Goal: Task Accomplishment & Management: Use online tool/utility

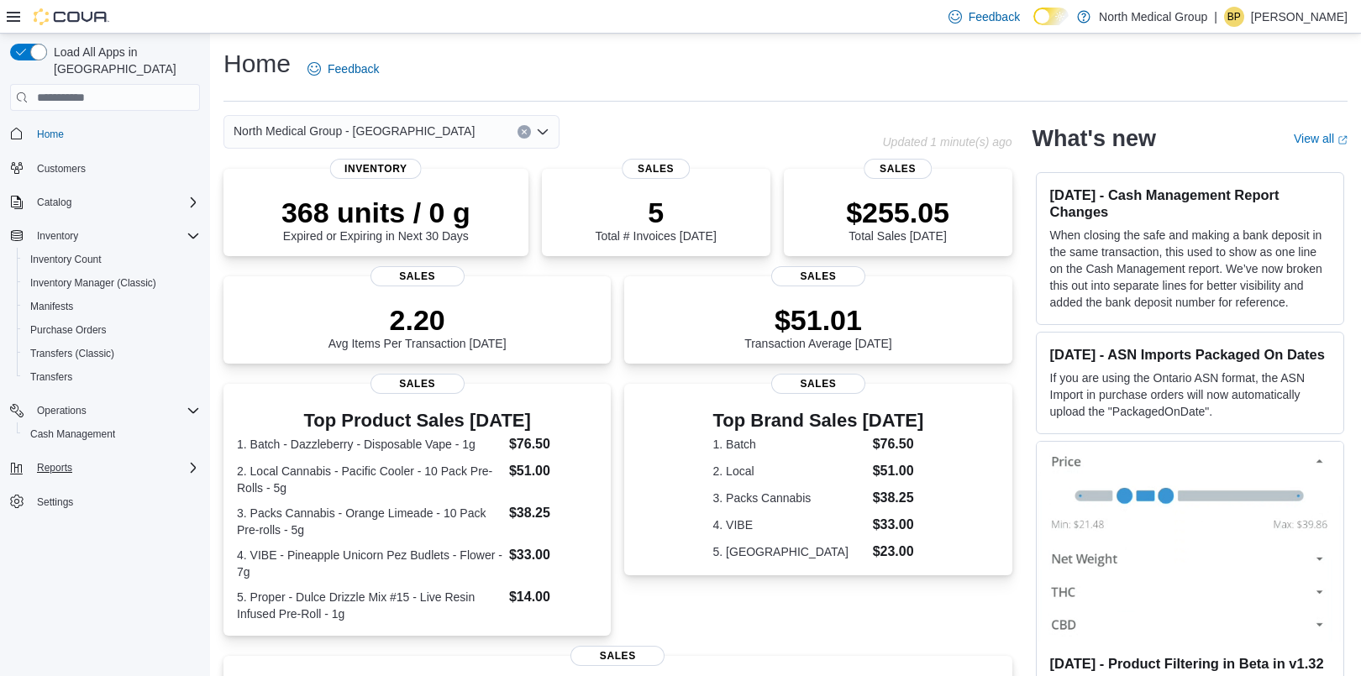
click at [87, 458] on div "Reports" at bounding box center [115, 468] width 170 height 20
click at [50, 508] on span "Reports" at bounding box center [47, 514] width 35 height 13
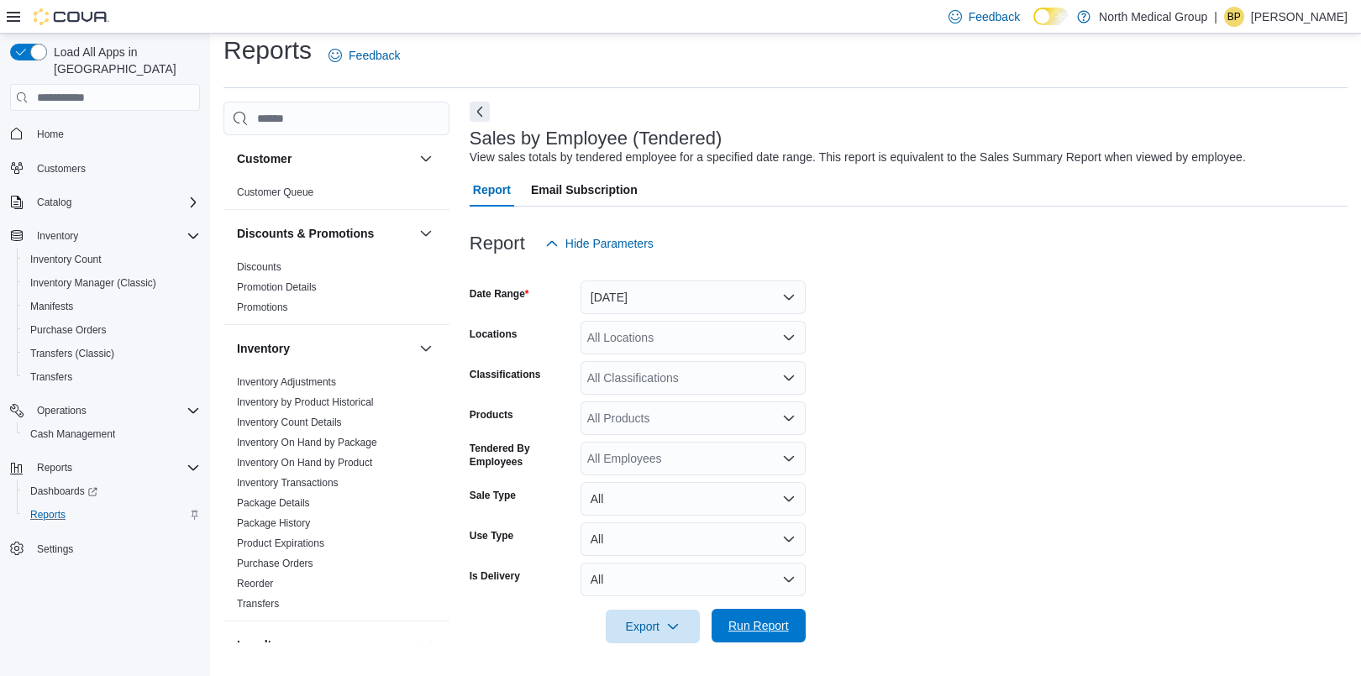
click at [762, 623] on span "Run Report" at bounding box center [759, 626] width 61 height 17
click at [784, 340] on icon "Open list of options" at bounding box center [788, 337] width 13 height 13
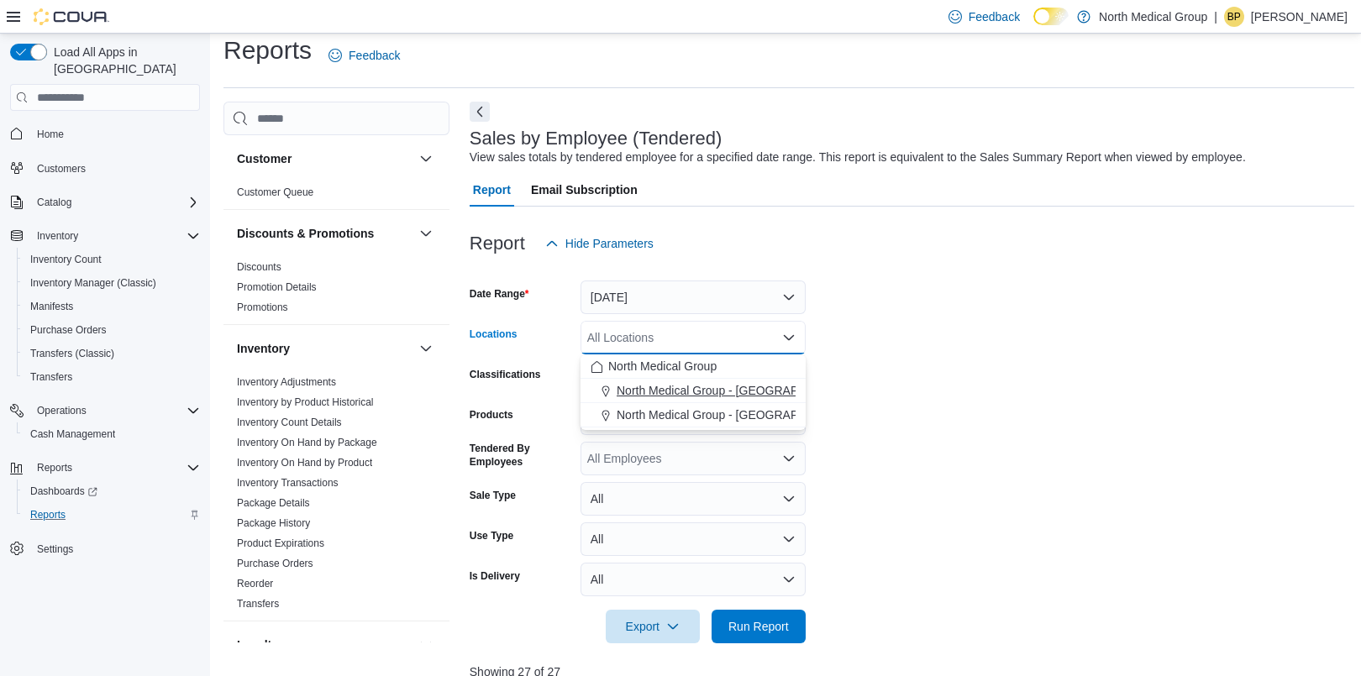
click at [708, 382] on span "North Medical Group - [GEOGRAPHIC_DATA]" at bounding box center [737, 390] width 241 height 17
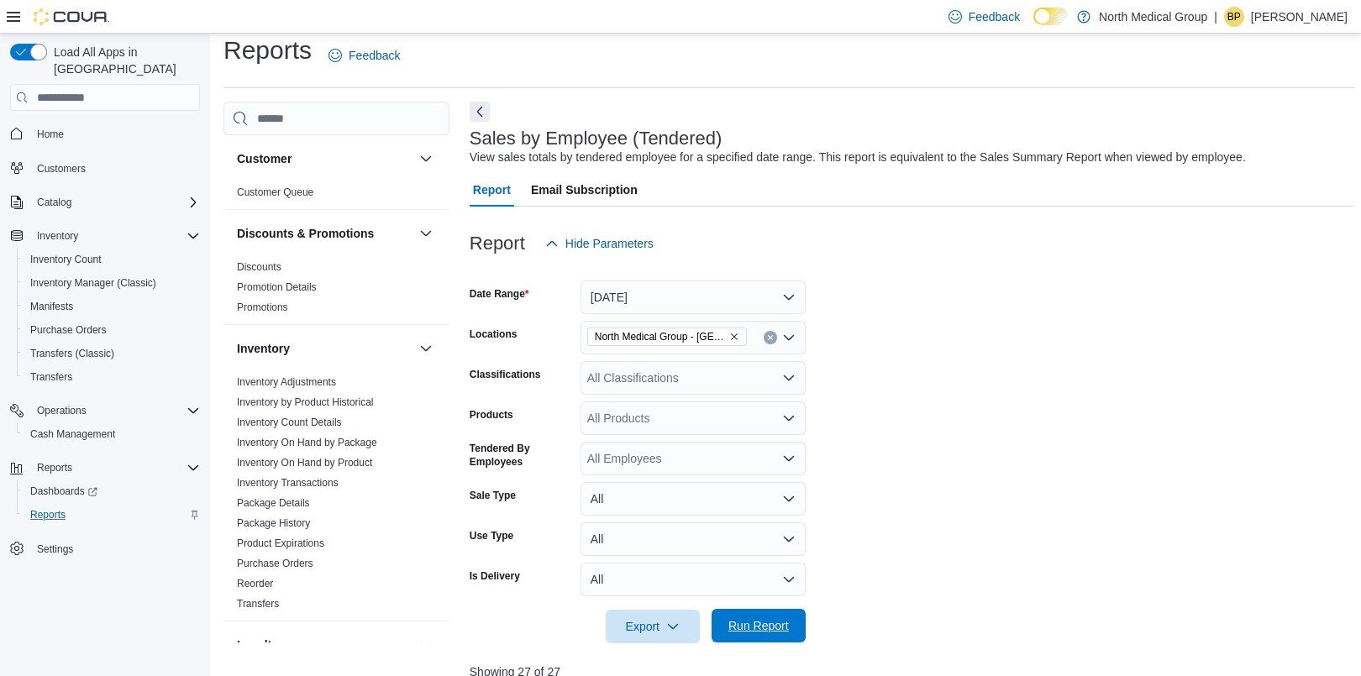
click at [749, 615] on span "Run Report" at bounding box center [759, 626] width 74 height 34
